Goal: Information Seeking & Learning: Learn about a topic

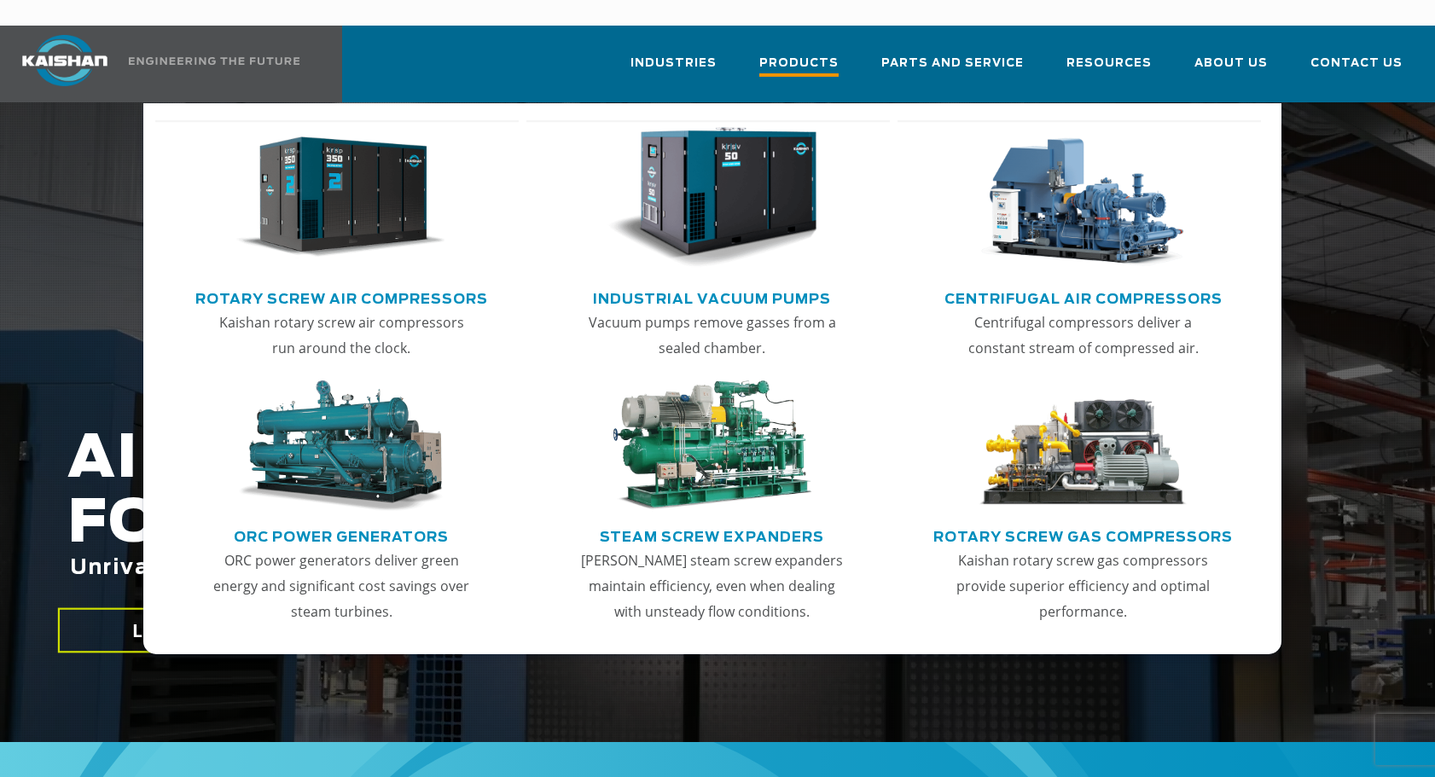
click at [803, 54] on span "Products" at bounding box center [798, 65] width 79 height 23
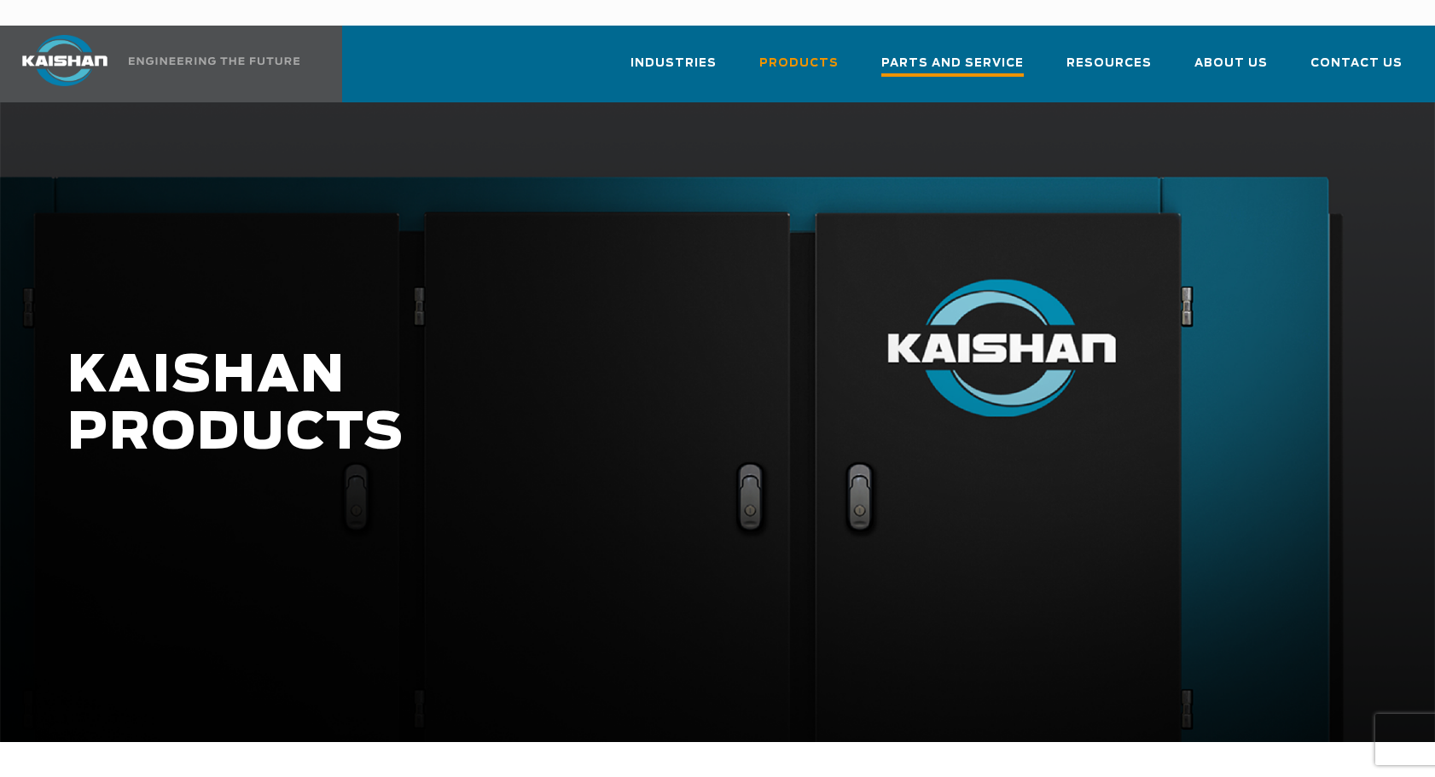
click at [1014, 54] on span "Parts and Service" at bounding box center [953, 65] width 143 height 23
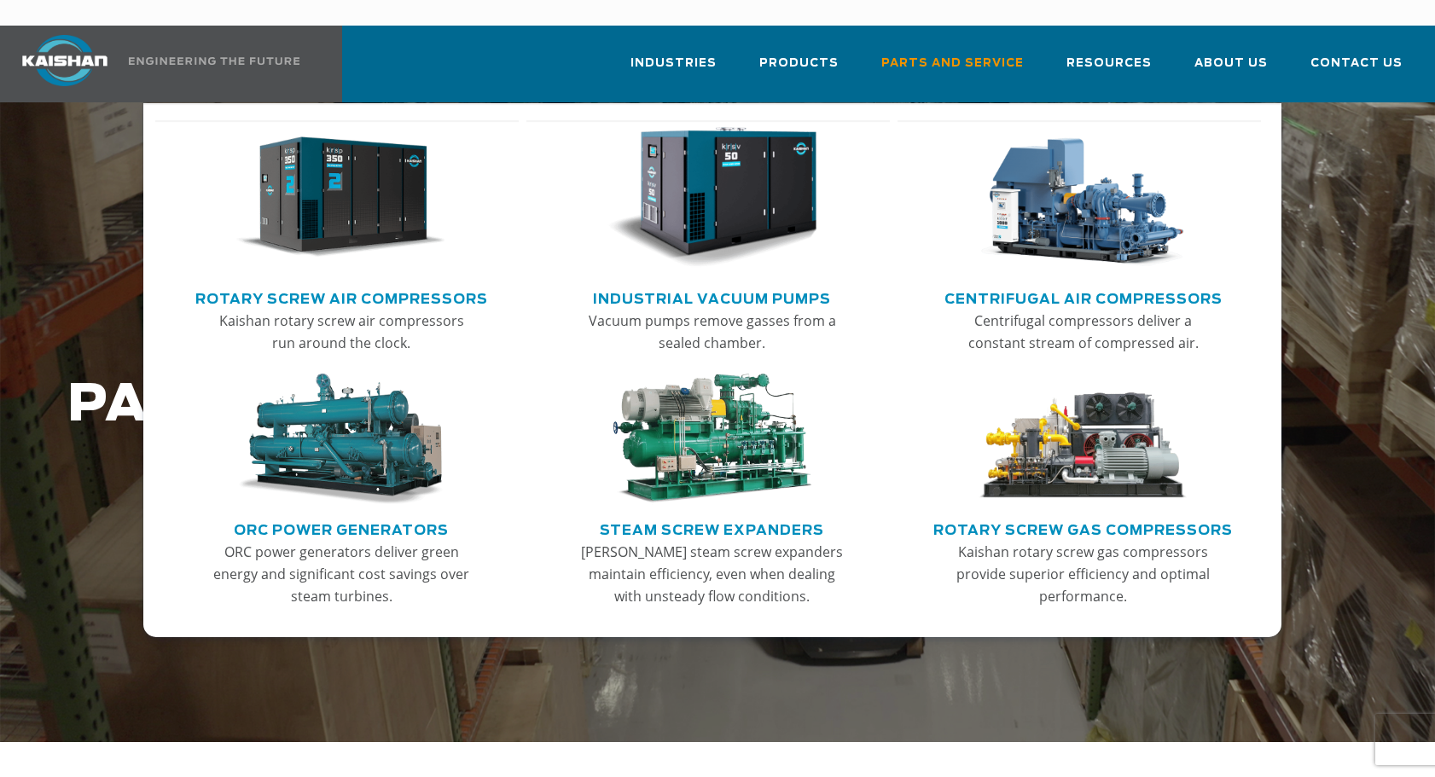
click at [323, 284] on link "Rotary Screw Air Compressors" at bounding box center [341, 297] width 293 height 26
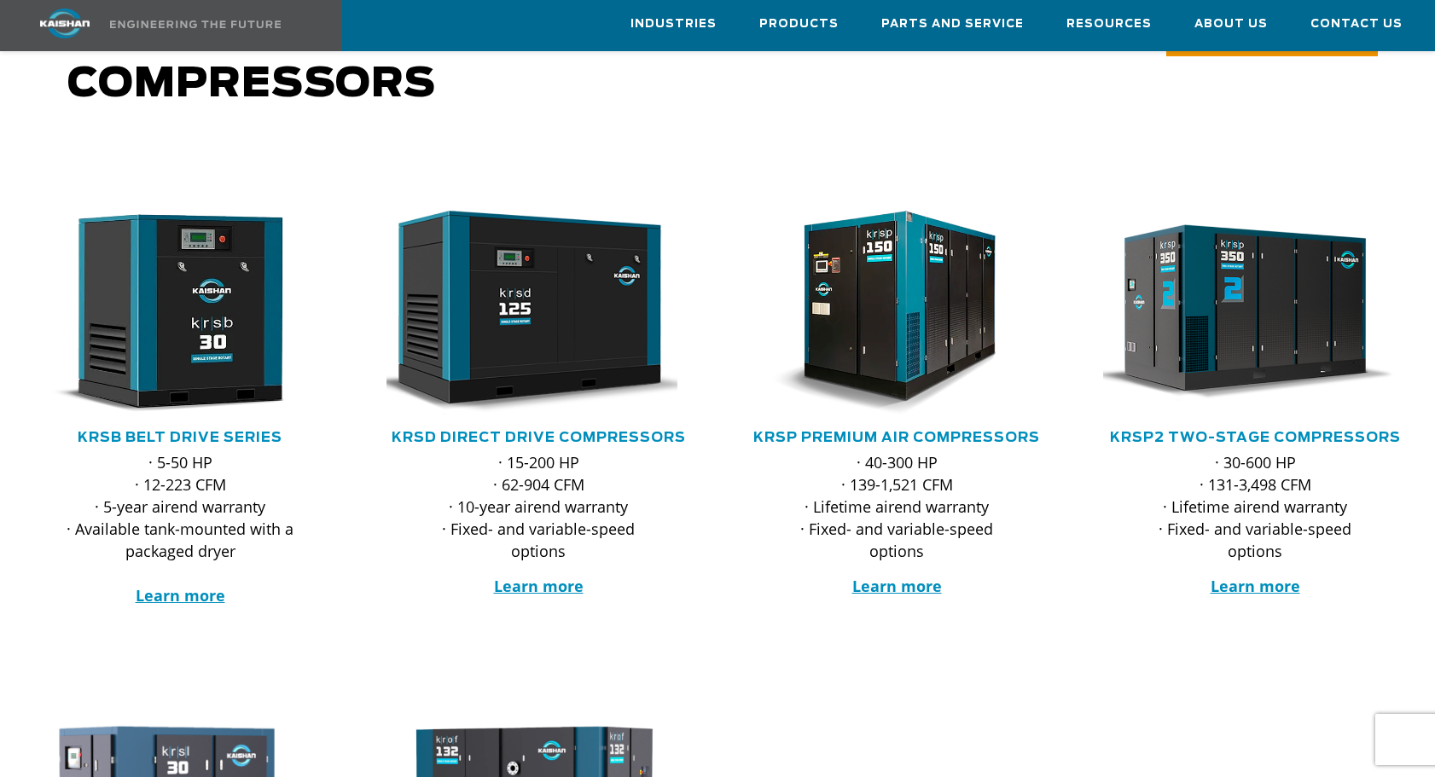
scroll to position [171, 0]
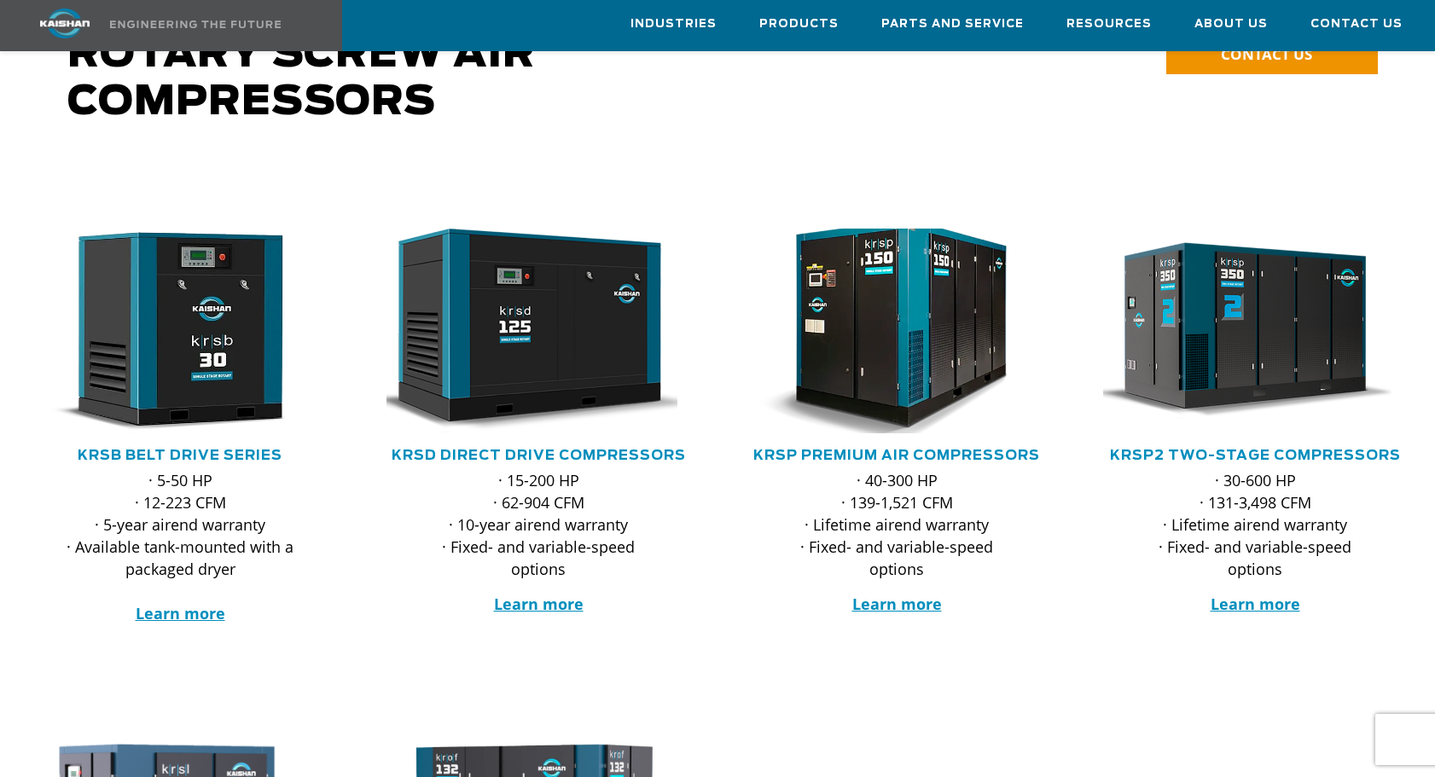
click at [913, 361] on img at bounding box center [884, 330] width 335 height 225
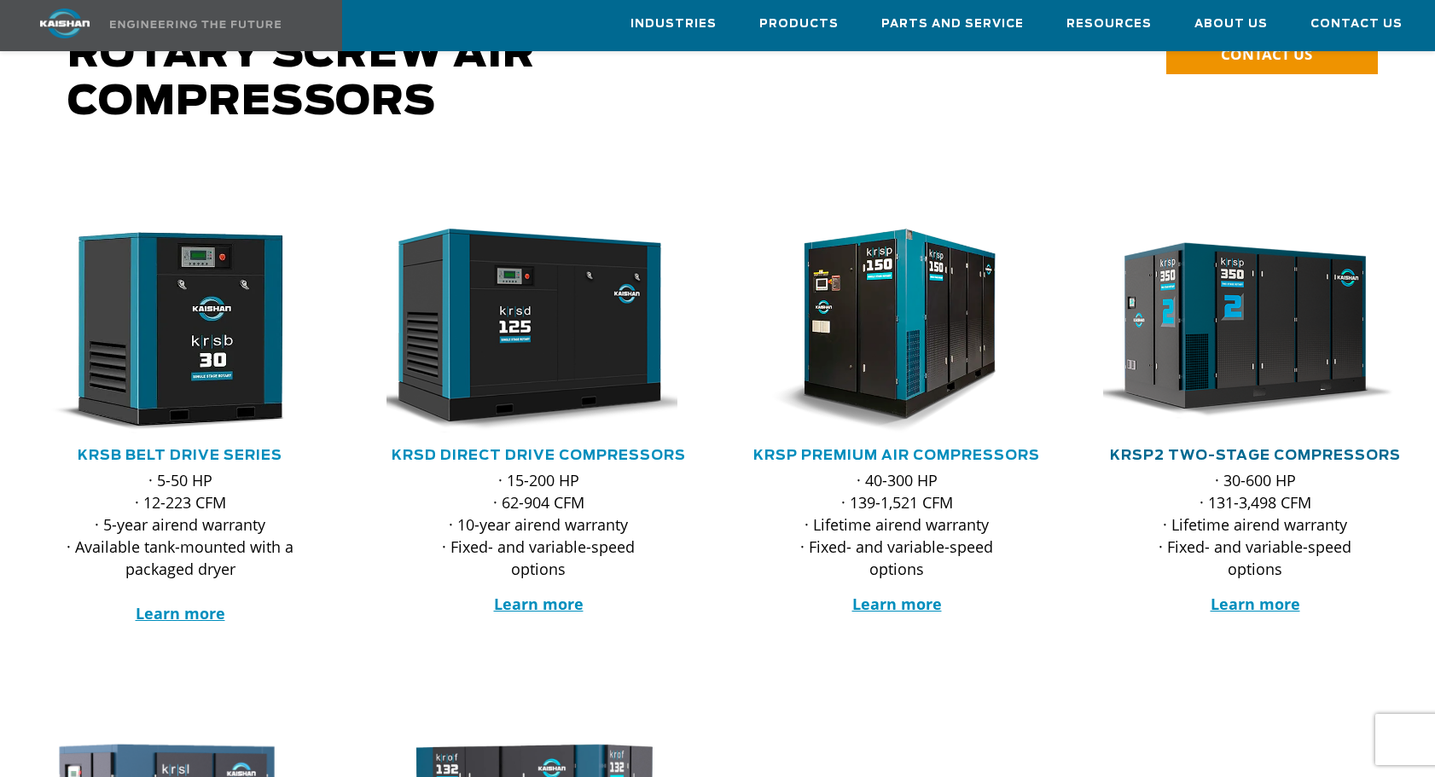
click at [1269, 449] on link "KRSP2 Two-Stage Compressors" at bounding box center [1255, 456] width 291 height 14
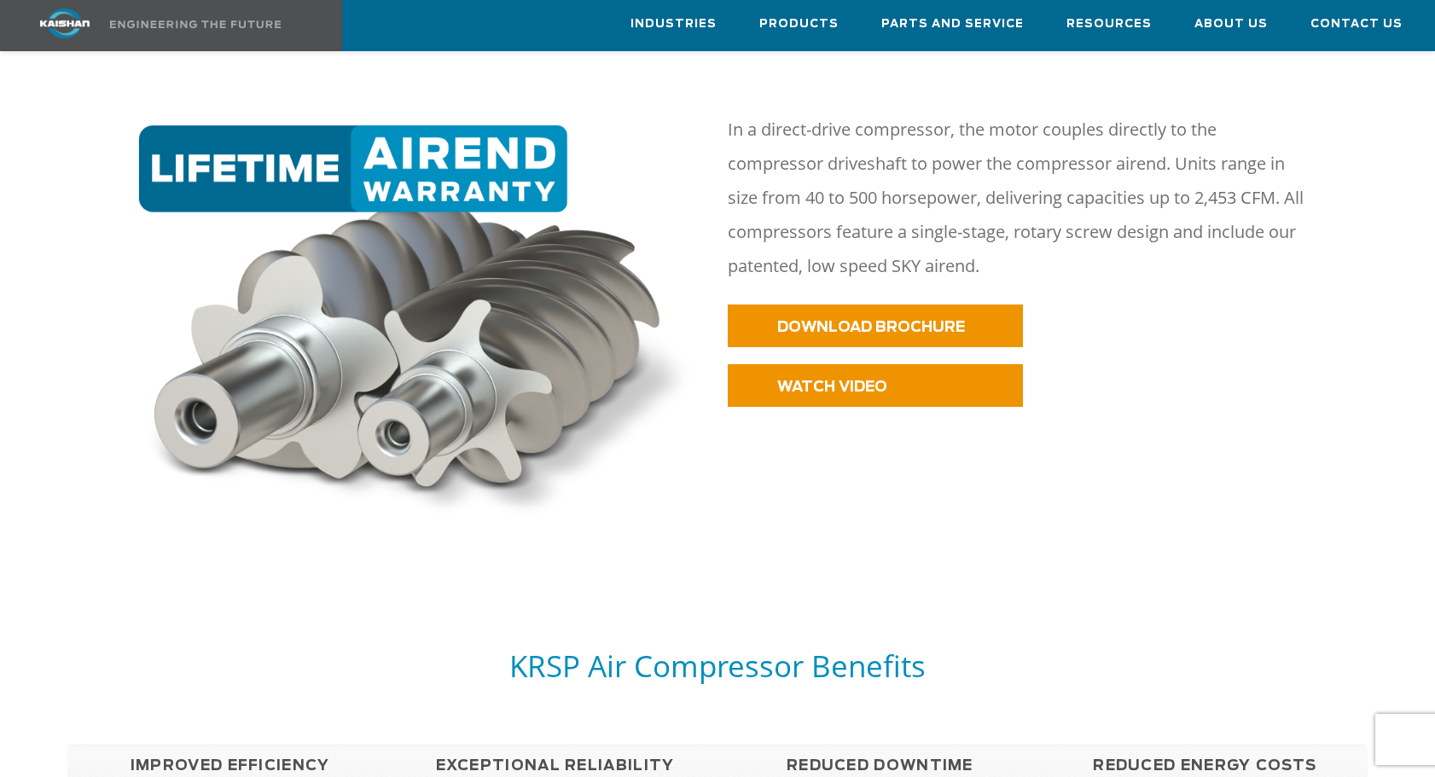
scroll to position [939, 0]
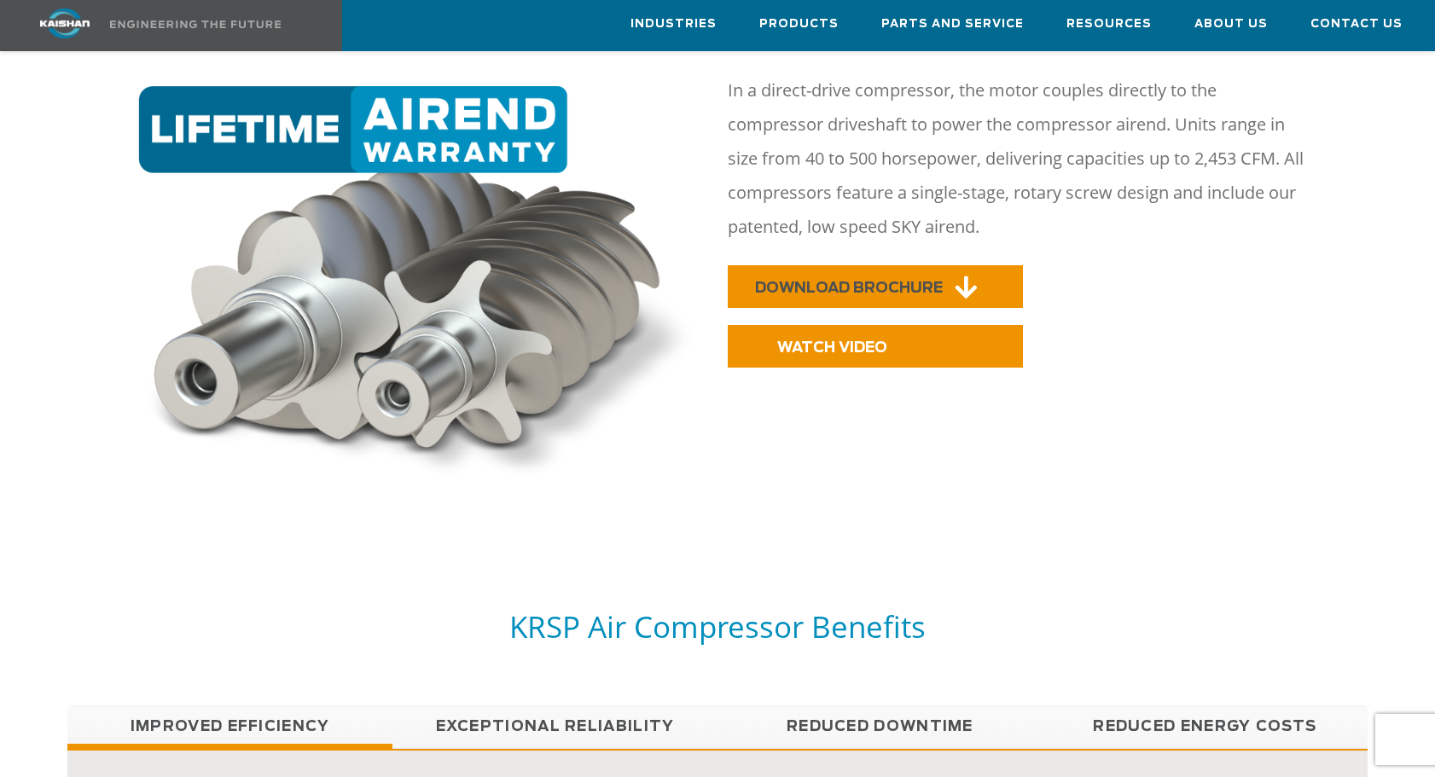
click at [855, 281] on span "DOWNLOAD BROCHURE" at bounding box center [849, 288] width 188 height 15
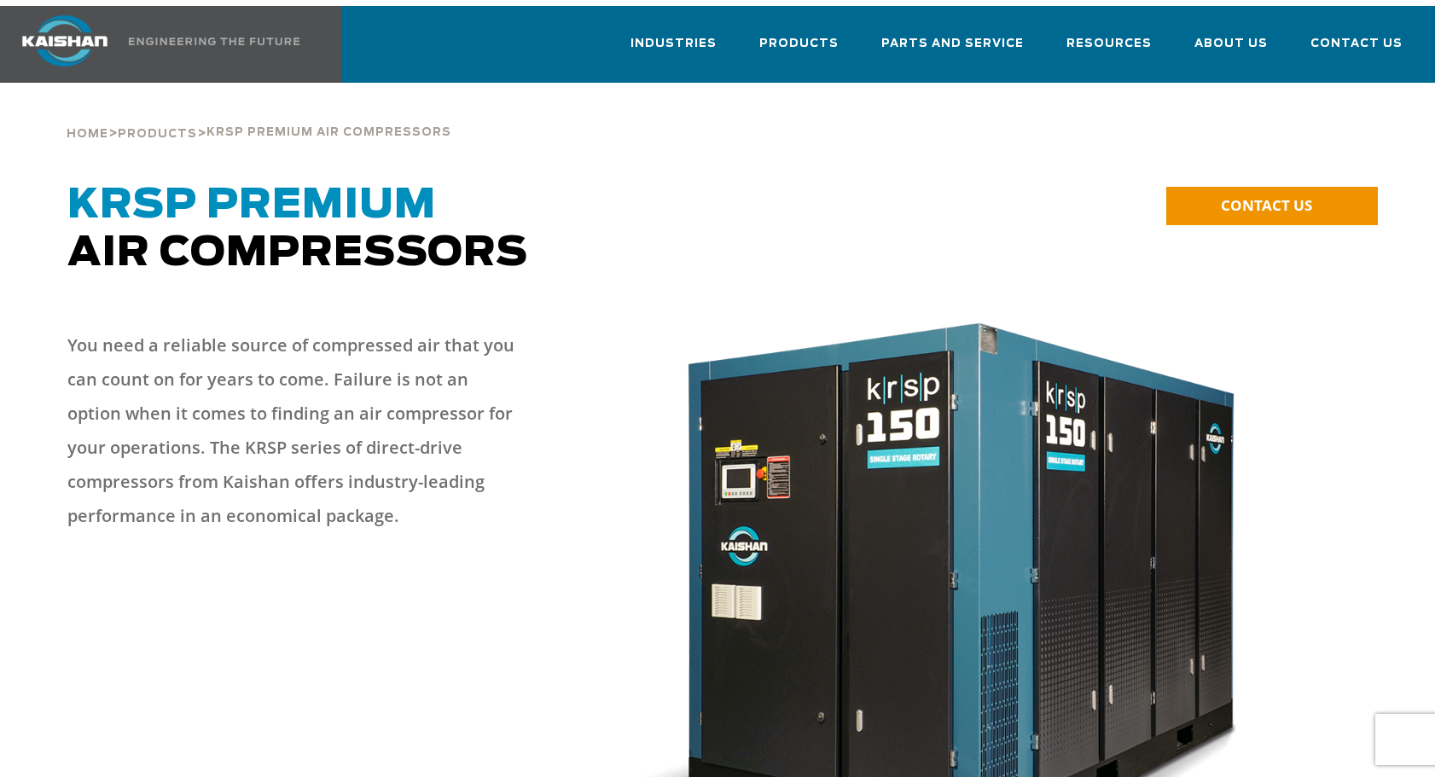
scroll to position [0, 0]
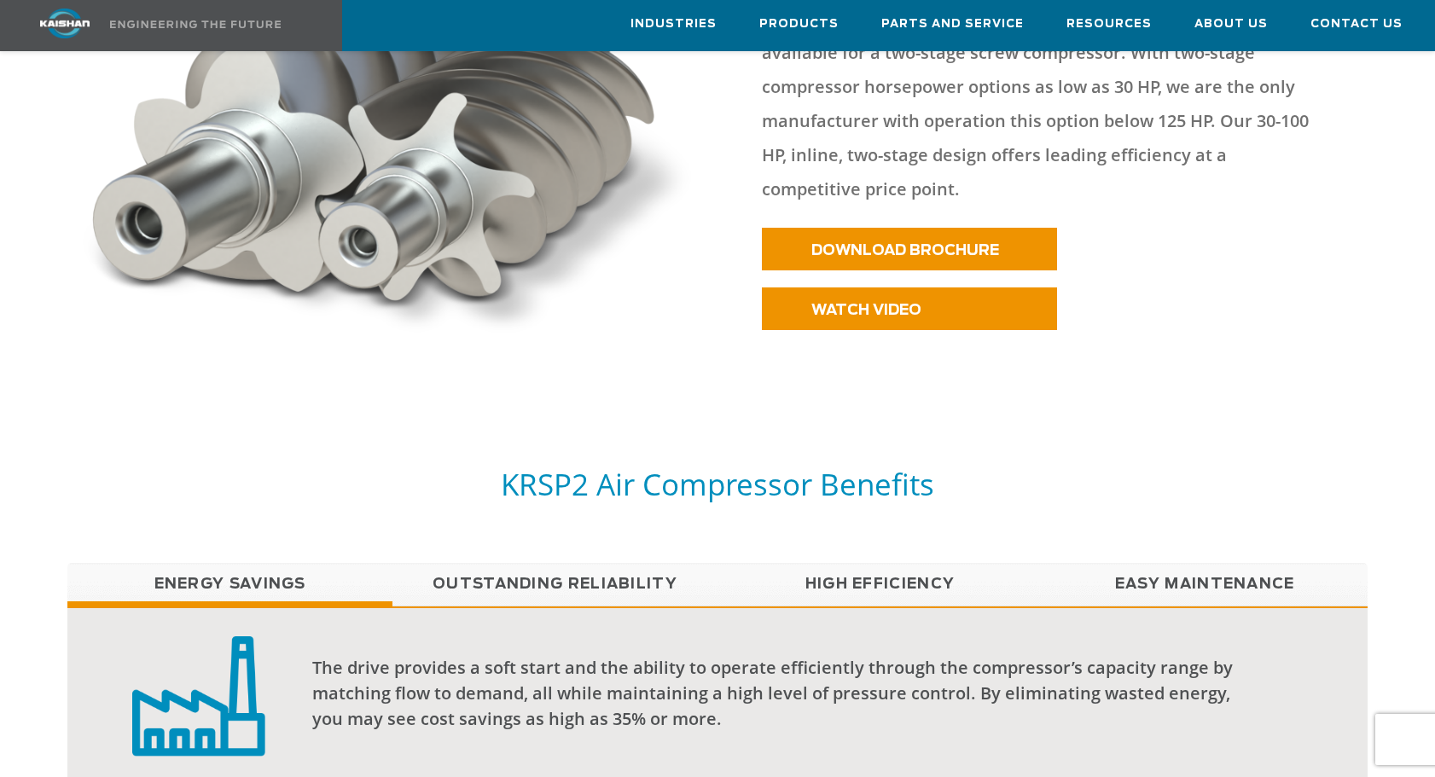
scroll to position [1119, 0]
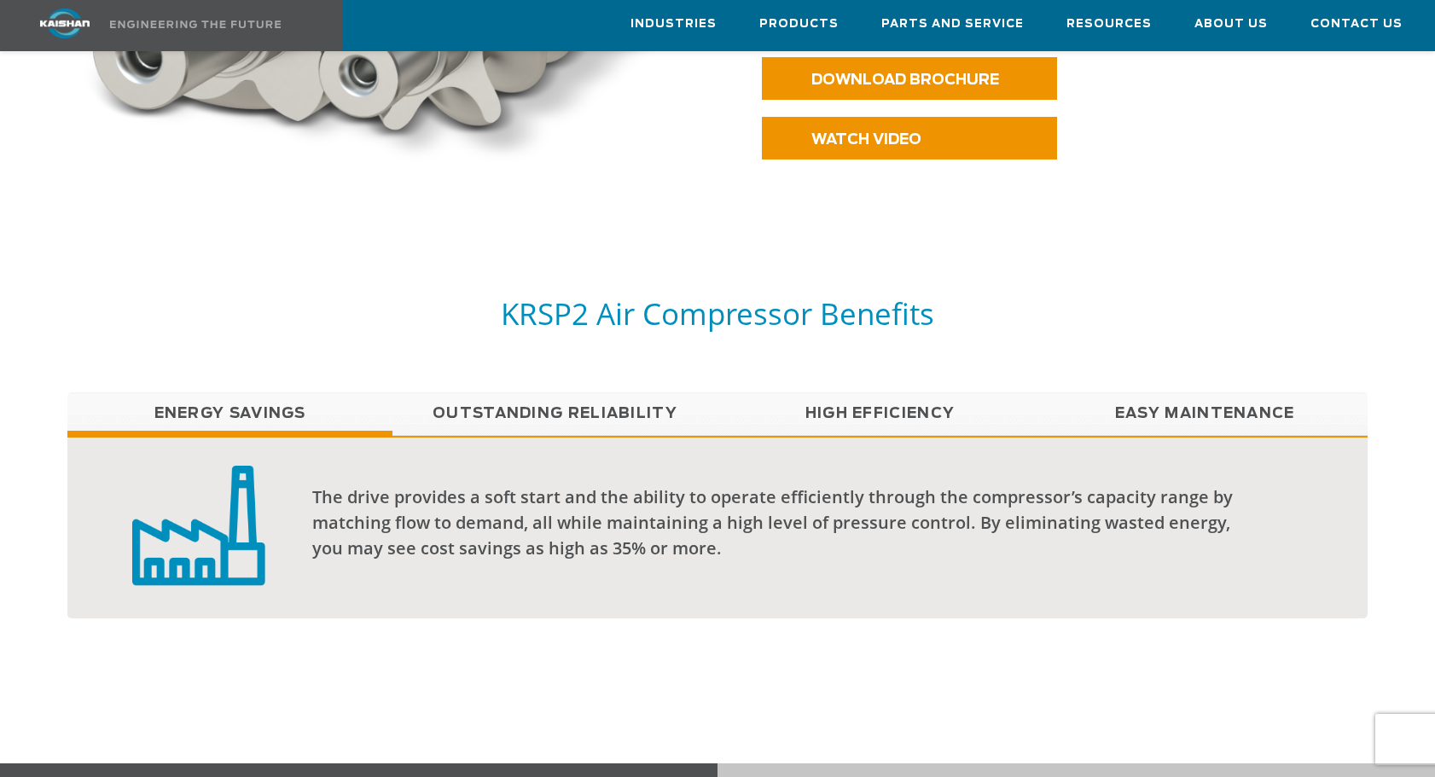
click at [545, 393] on link "Outstanding Reliability" at bounding box center [555, 414] width 325 height 43
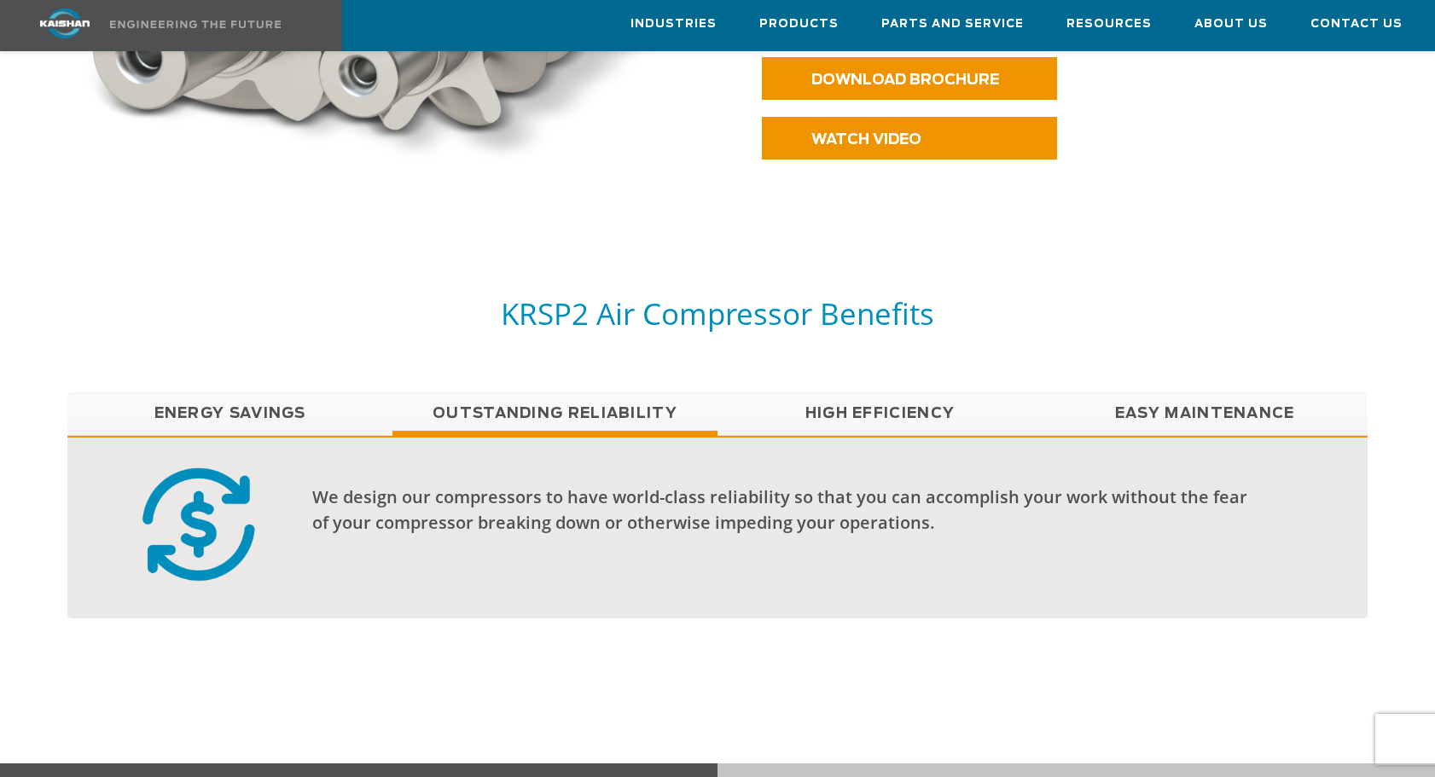
click at [841, 393] on link "High Efficiency" at bounding box center [880, 414] width 325 height 43
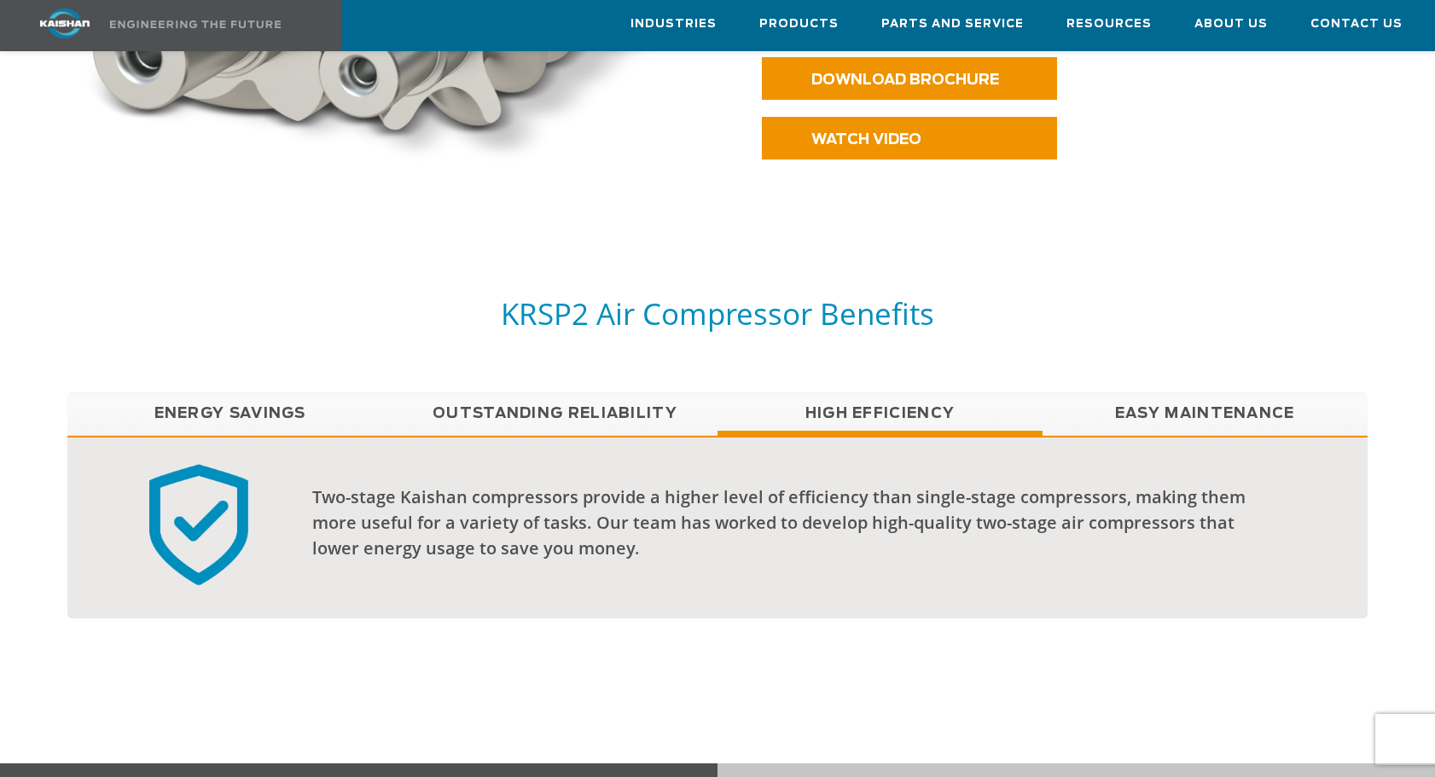
click at [1165, 393] on link "Easy Maintenance" at bounding box center [1205, 414] width 325 height 43
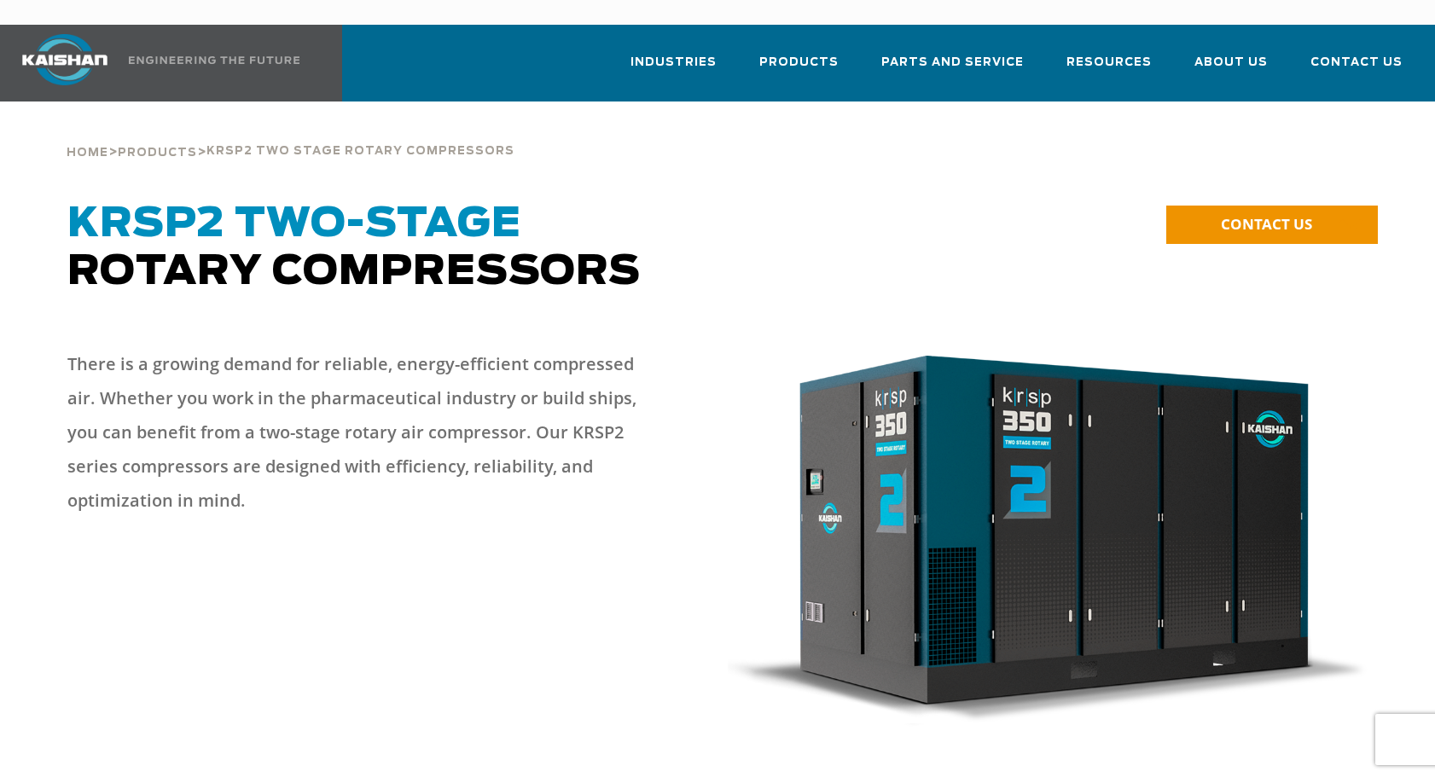
scroll to position [0, 0]
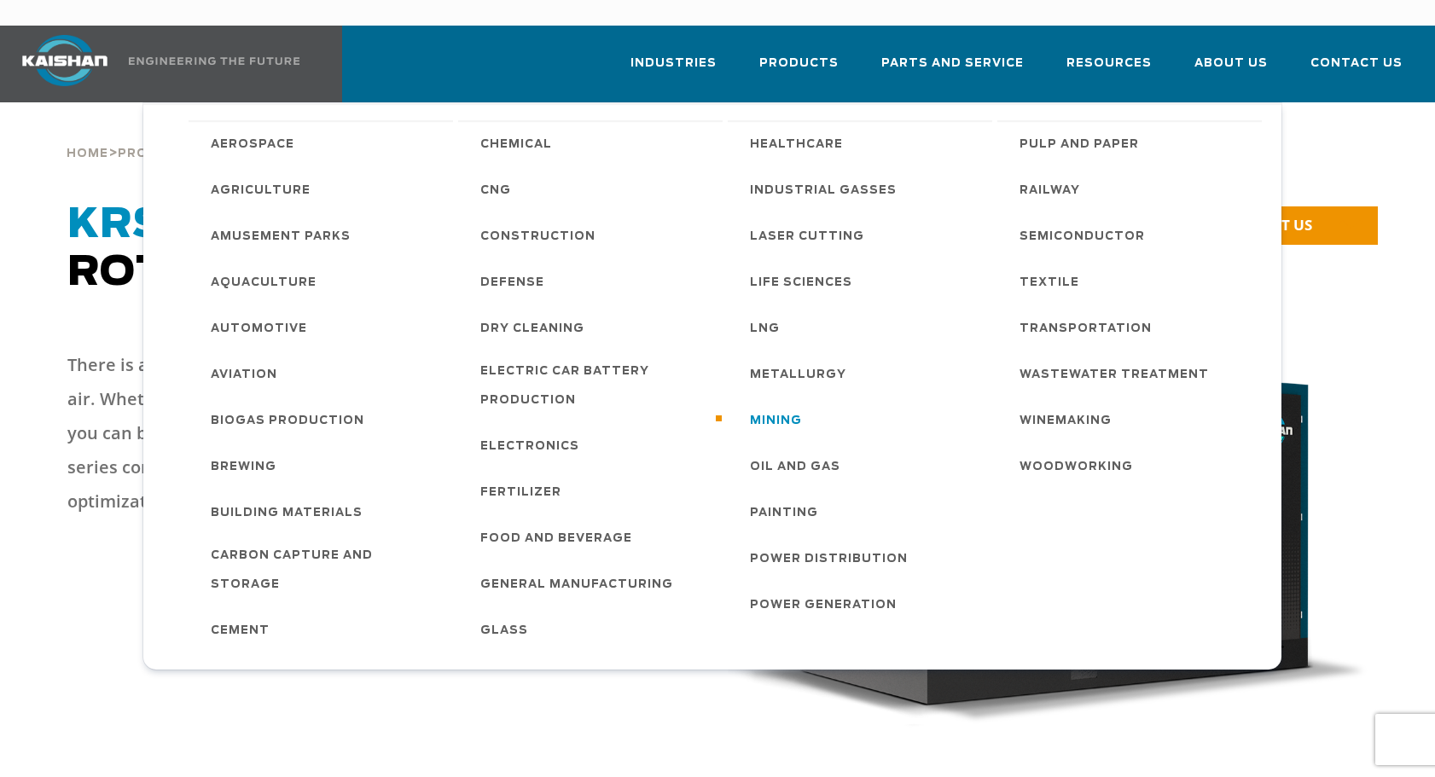
click at [779, 407] on span "Mining" at bounding box center [776, 421] width 52 height 29
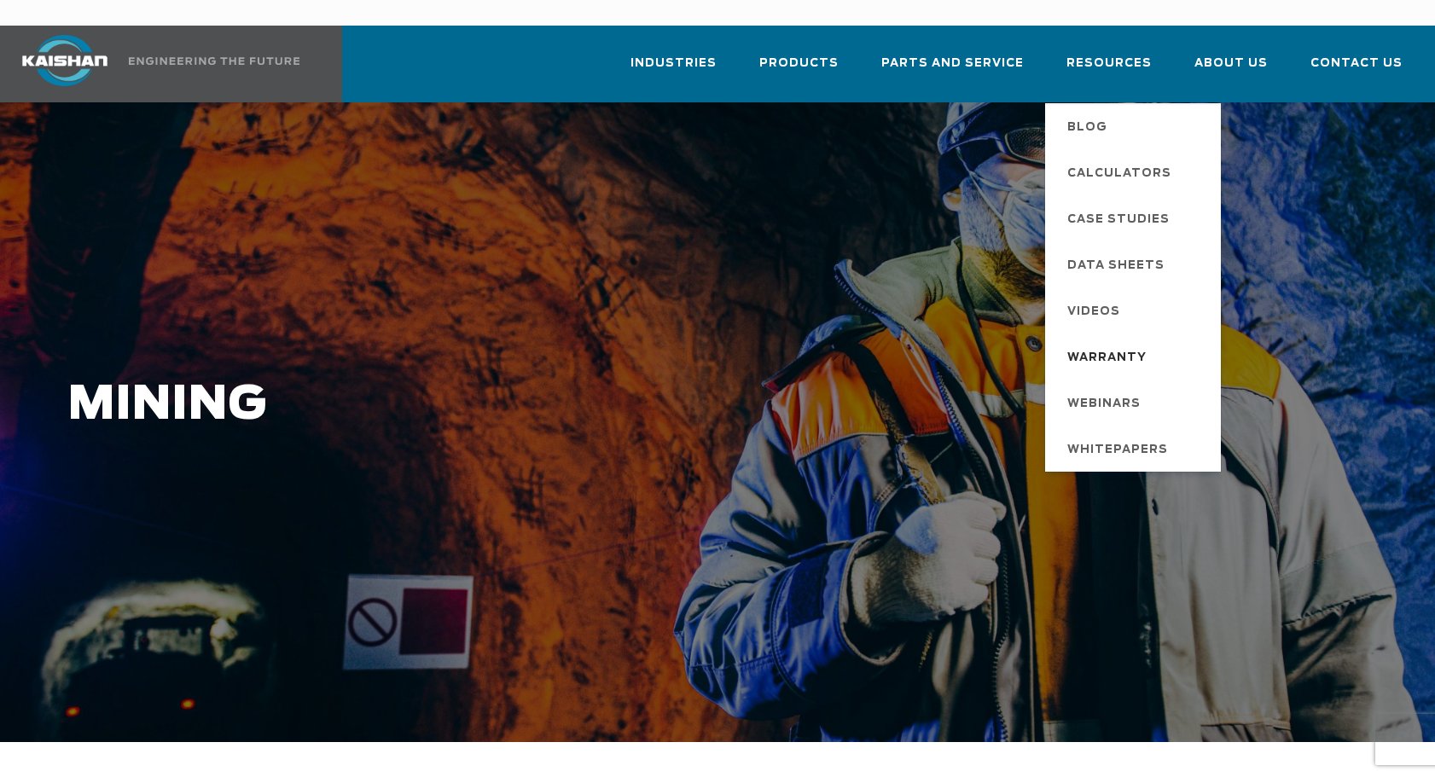
click at [1126, 344] on span "Warranty" at bounding box center [1107, 358] width 79 height 29
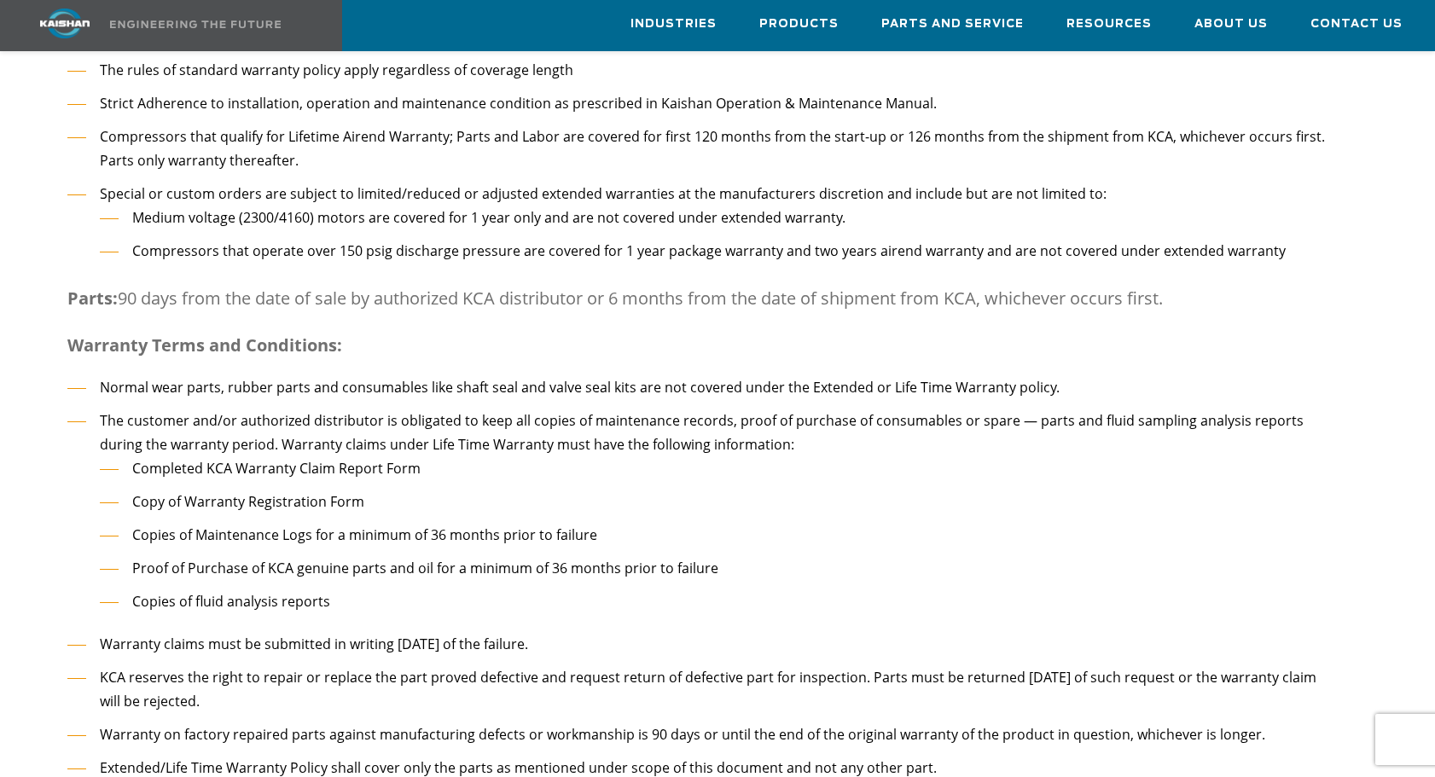
scroll to position [1707, 0]
drag, startPoint x: 592, startPoint y: 652, endPoint x: 977, endPoint y: 595, distance: 389.1
click at [977, 595] on ul "Normal wear parts, rubber parts and consumables like shaft seal and valve seal …" at bounding box center [701, 576] width 1269 height 405
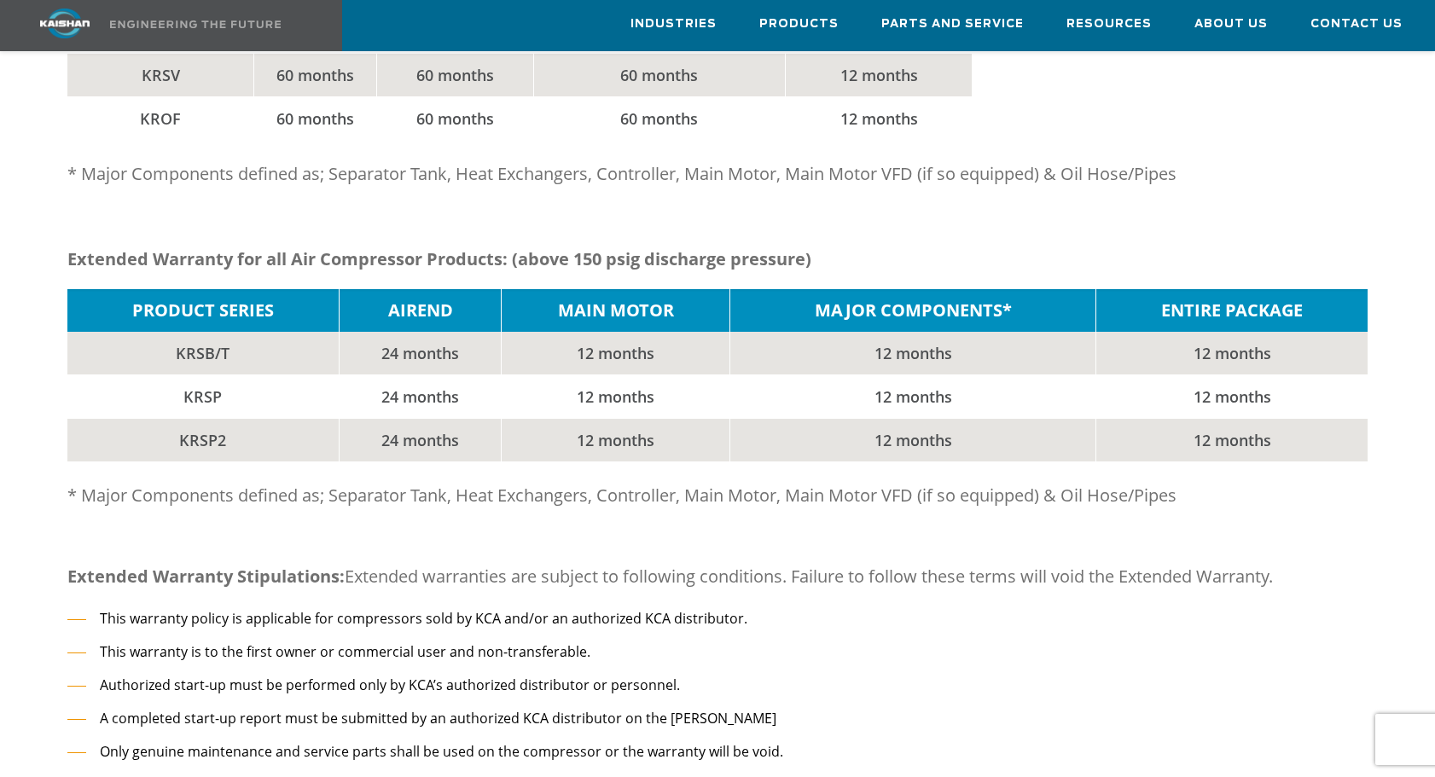
scroll to position [636, 0]
